Goal: Task Accomplishment & Management: Complete application form

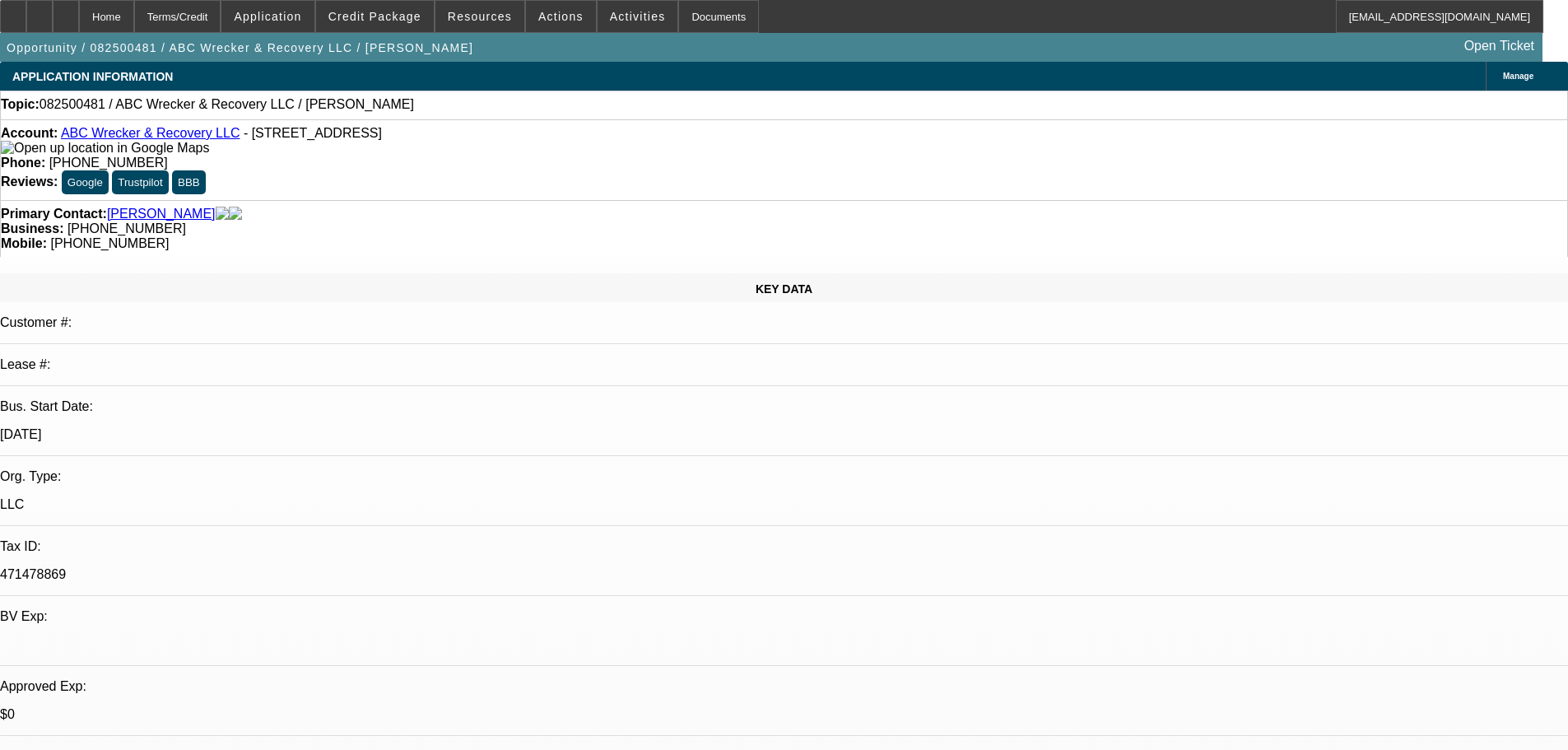
select select "0"
select select "2"
select select "0.1"
select select "4"
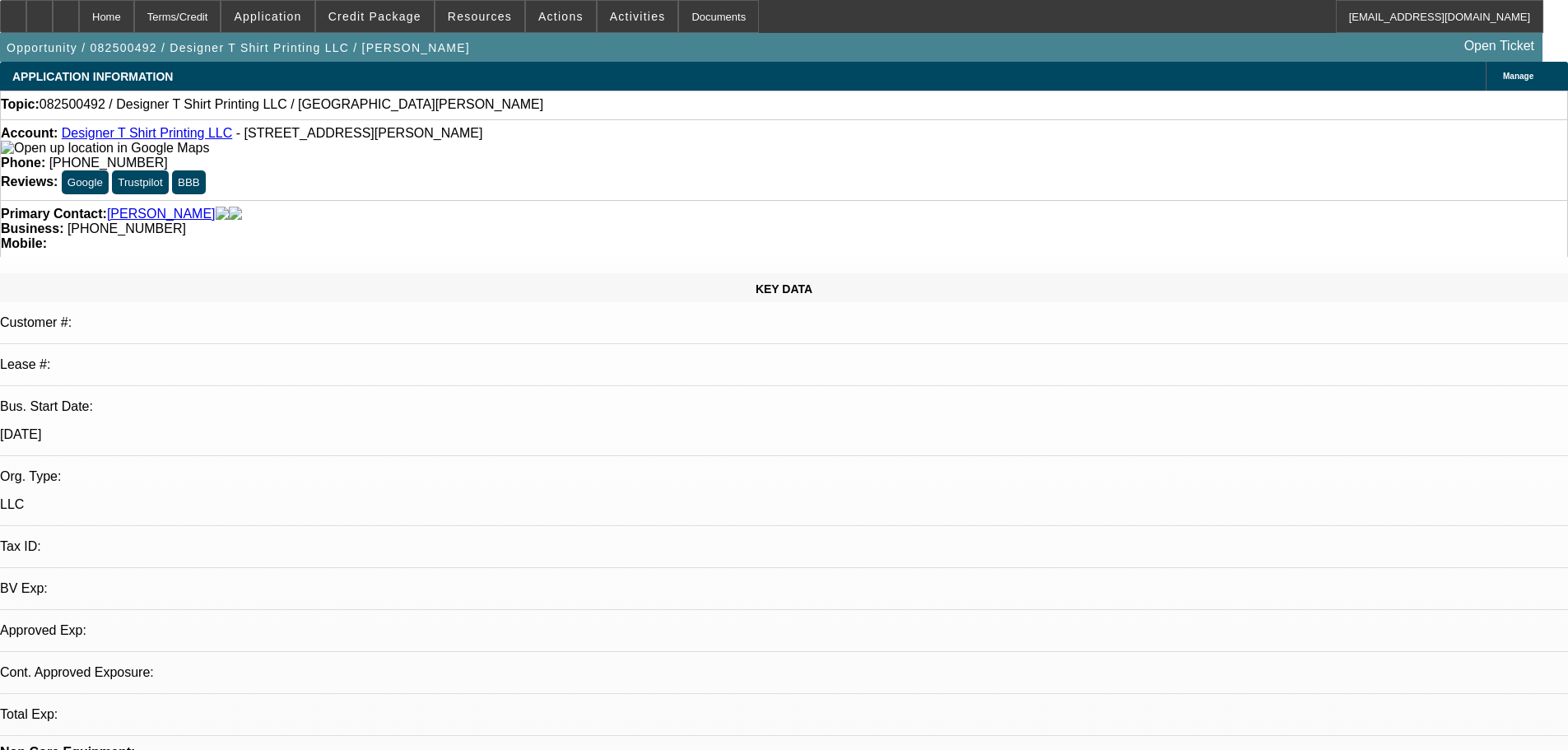
select select "0"
select select "2"
select select "0.1"
select select "4"
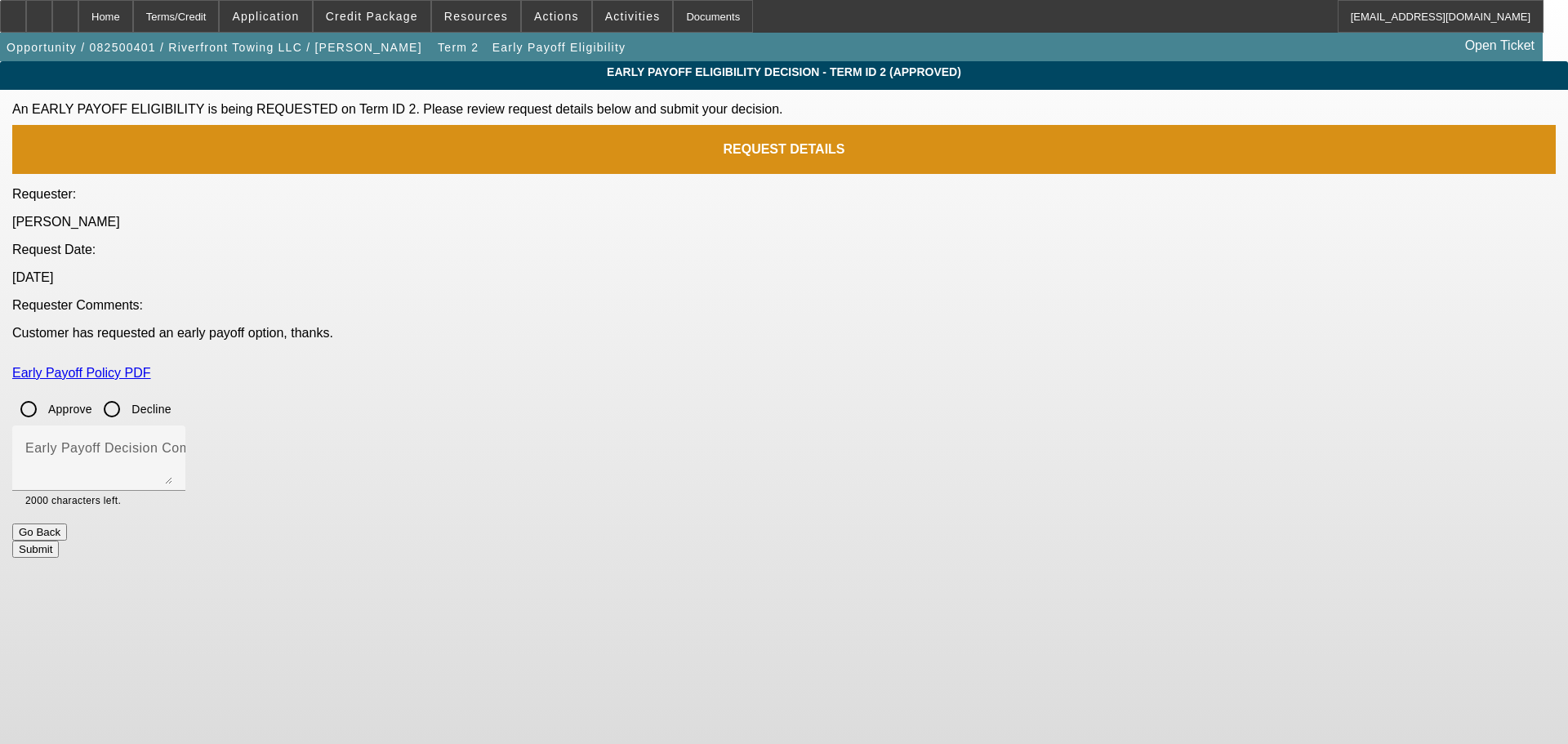
click at [45, 392] on input "Approve" at bounding box center [29, 409] width 33 height 33
radio input "true"
click at [172, 445] on textarea "Early Payoff Decision Comment" at bounding box center [98, 464] width 147 height 39
type textarea "APPROVED"
click at [59, 541] on button "Submit" at bounding box center [36, 550] width 47 height 17
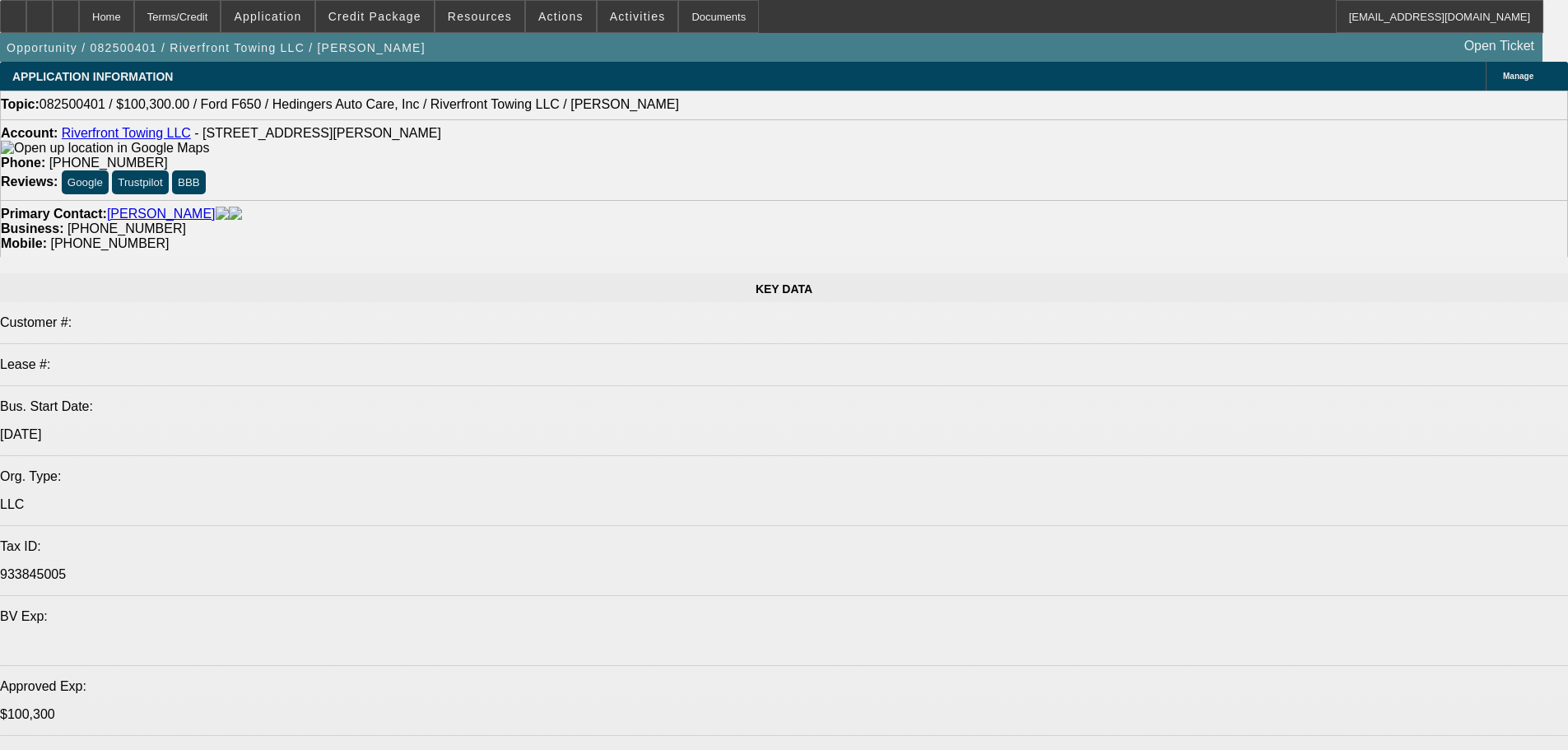
select select "0.15"
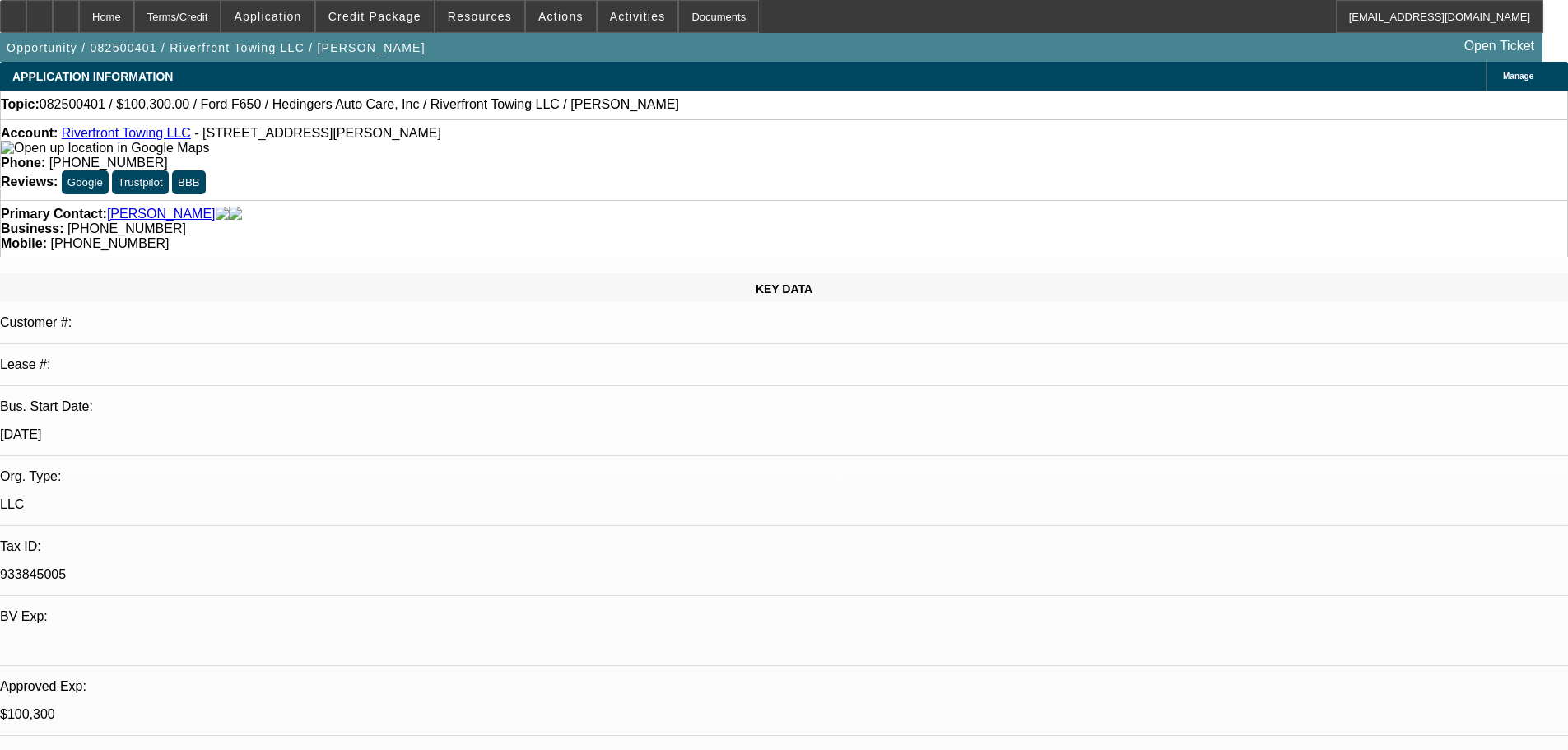
select select "2"
select select "0"
select select "6"
select select "0.15"
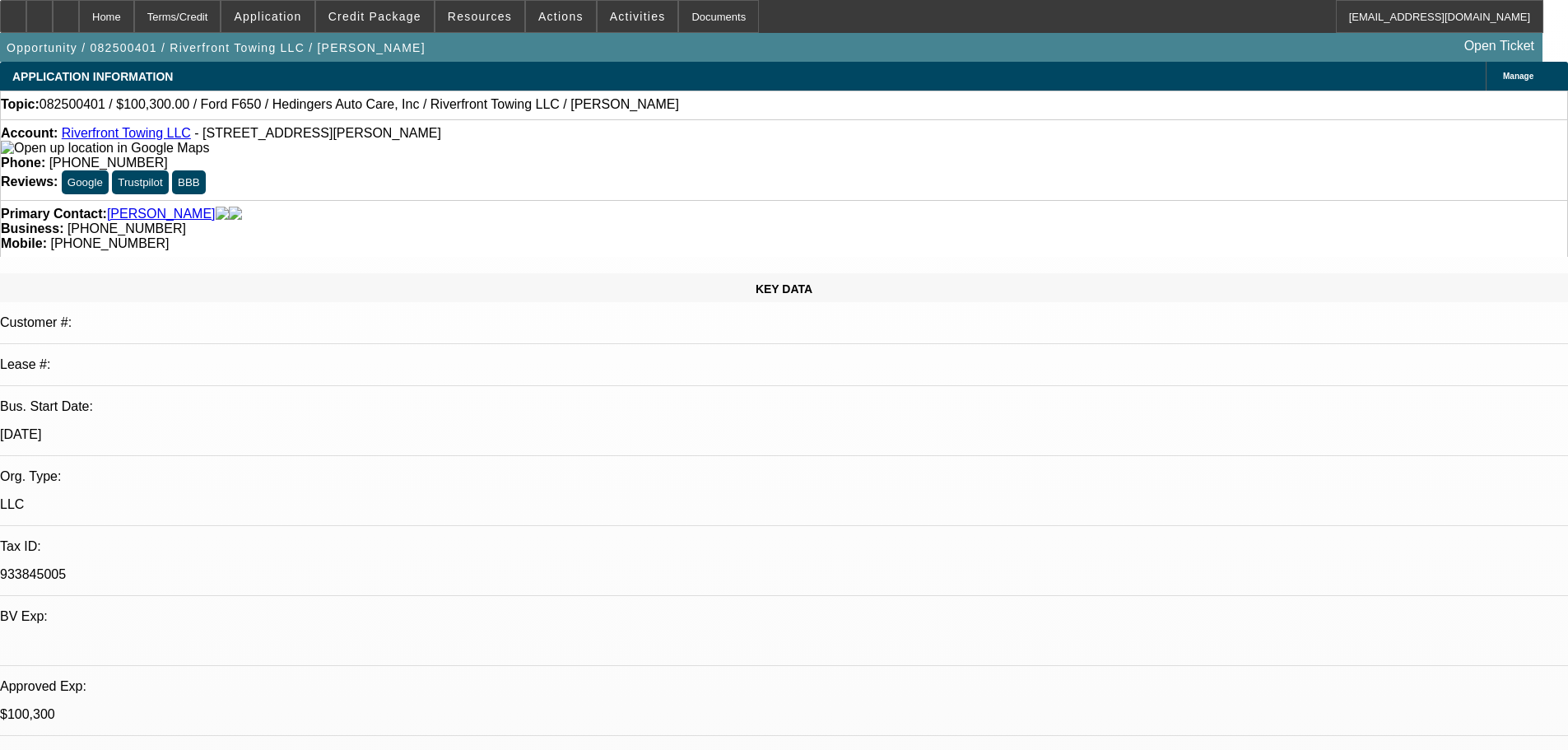
select select "2"
select select "0"
select select "6"
